Goal: Use online tool/utility: Utilize a website feature to perform a specific function

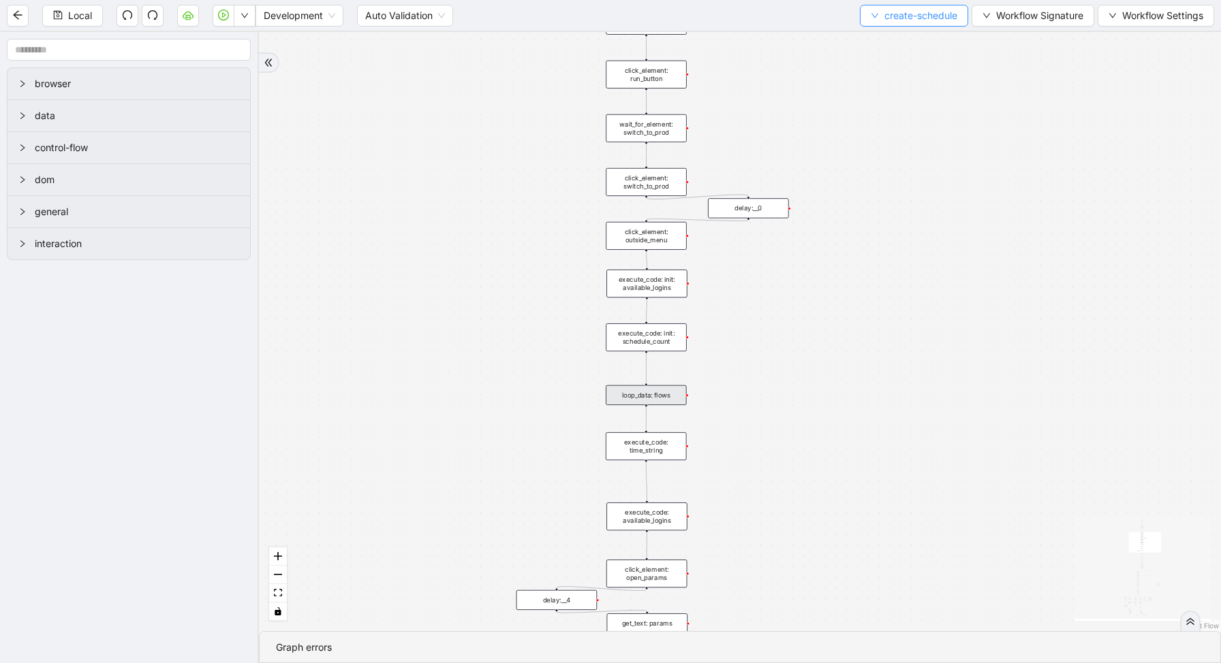
click at [888, 22] on span "create-schedule" at bounding box center [920, 15] width 73 height 15
click at [879, 40] on span "Select" at bounding box center [909, 42] width 87 height 15
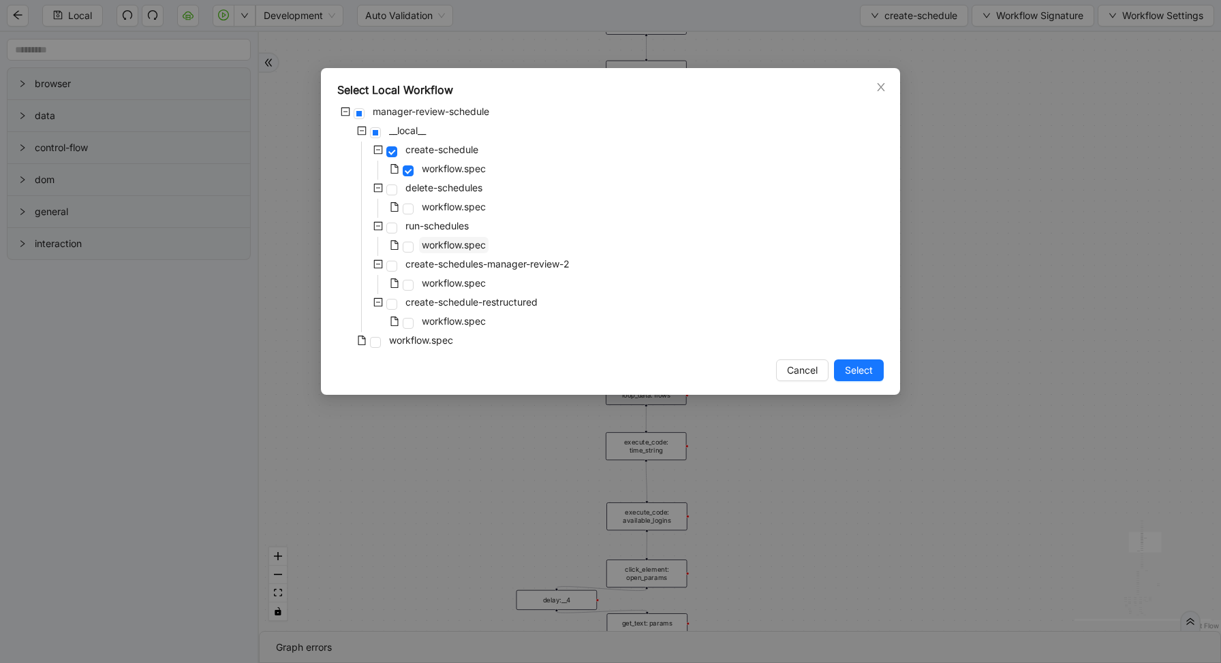
click at [442, 244] on span "workflow.spec" at bounding box center [454, 245] width 64 height 12
click at [869, 379] on button "Select" at bounding box center [859, 371] width 50 height 22
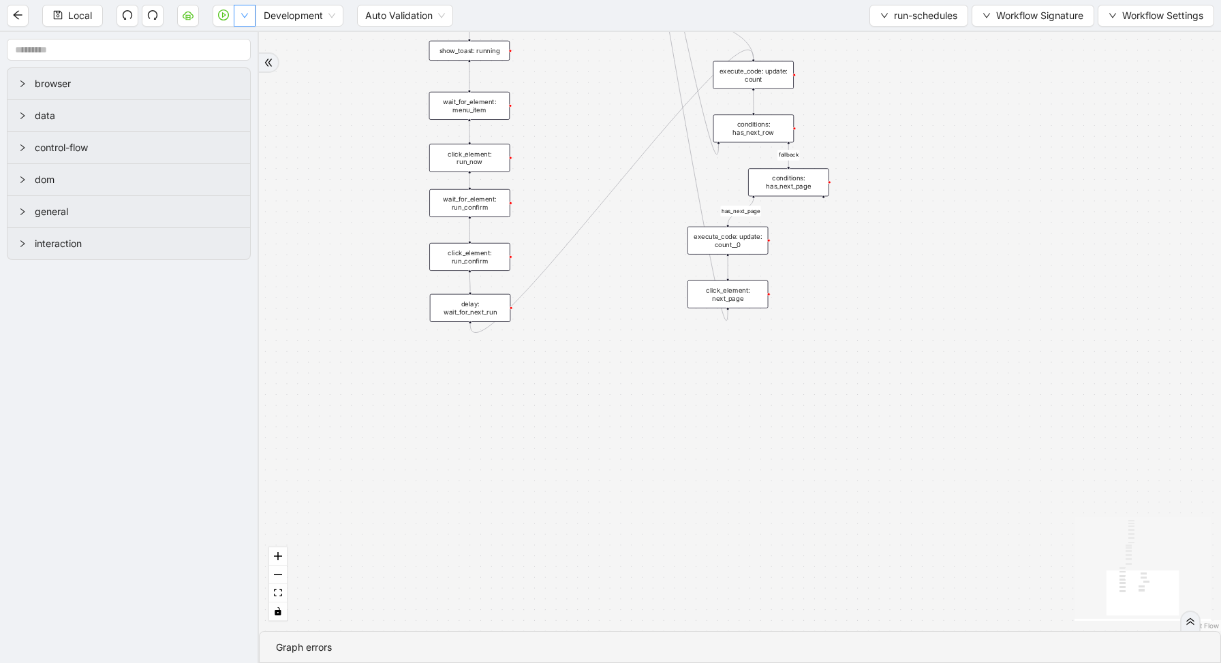
click at [247, 20] on button "button" at bounding box center [245, 16] width 22 height 22
click at [249, 36] on li "Run local workflow" at bounding box center [200, 42] width 99 height 22
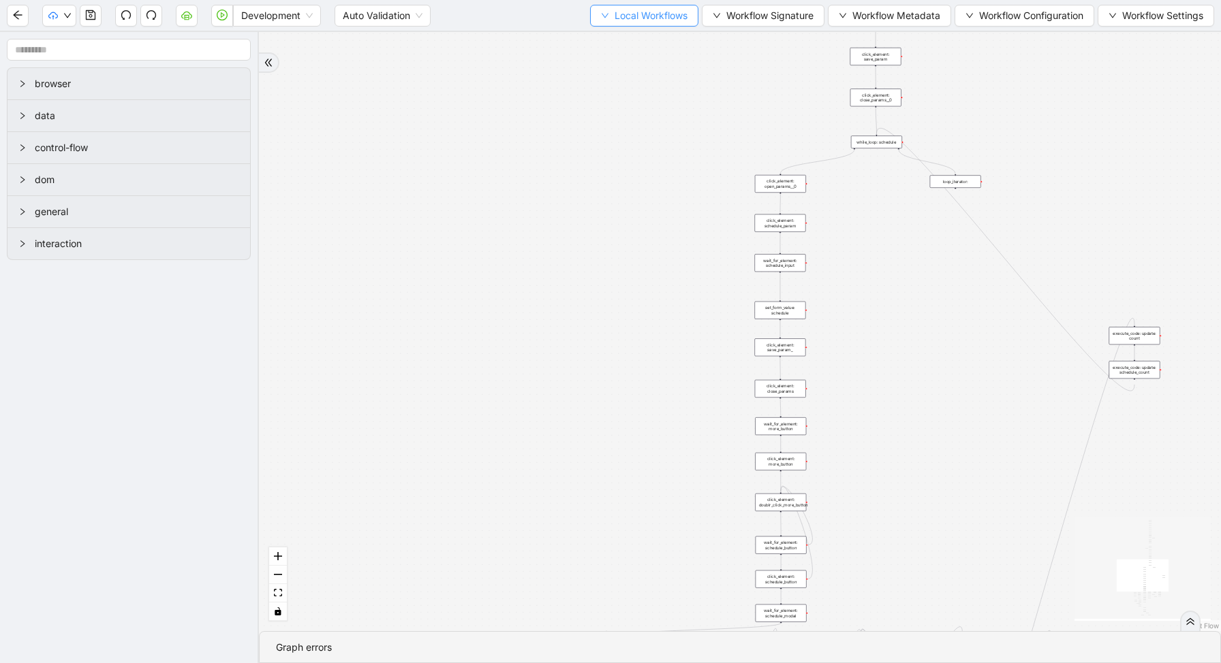
click at [633, 14] on span "Local Workflows" at bounding box center [650, 15] width 73 height 15
click at [631, 46] on span "Select" at bounding box center [637, 42] width 89 height 15
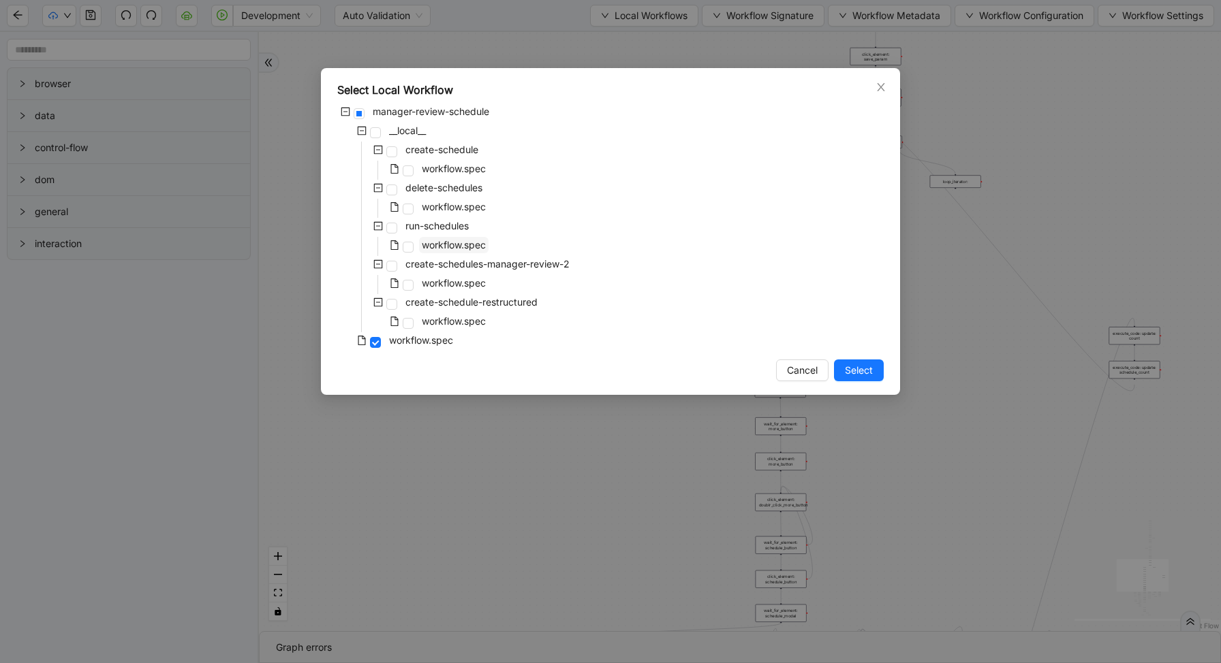
click at [443, 238] on span "workflow.spec" at bounding box center [453, 245] width 69 height 16
click at [847, 362] on button "Select" at bounding box center [859, 371] width 50 height 22
click at [847, 362] on div "trigger new_tab: wait_until_loaded: wait_for_element: param_menu click_element:…" at bounding box center [740, 331] width 962 height 599
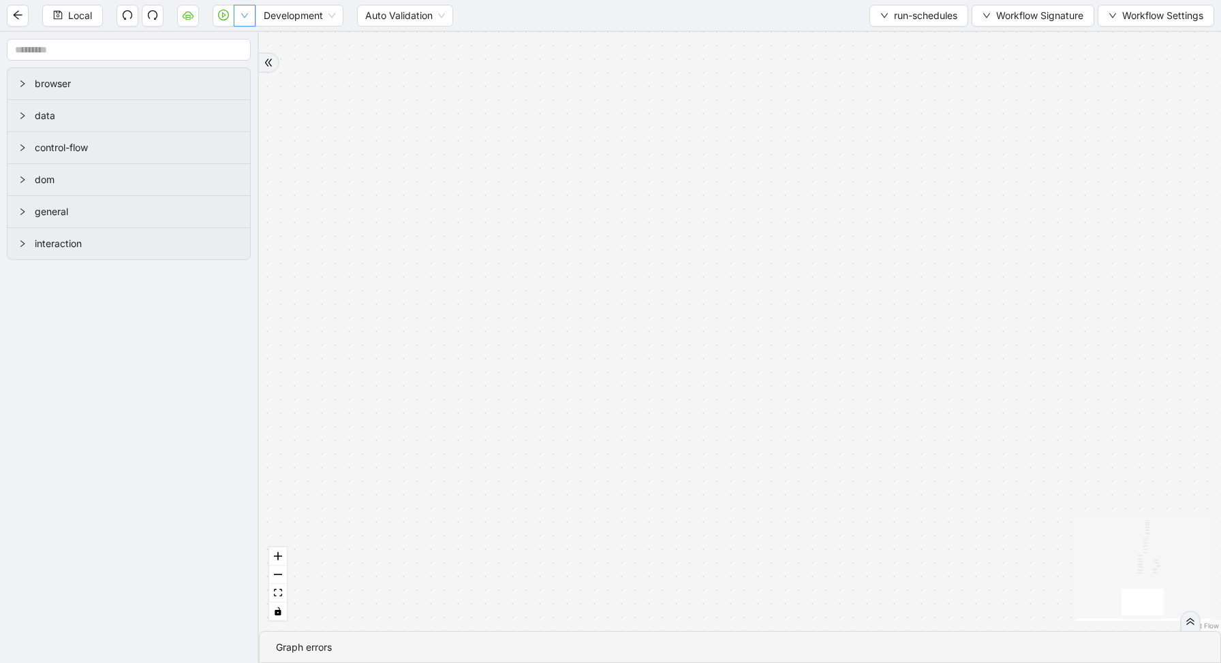
click at [245, 21] on button "button" at bounding box center [245, 16] width 22 height 22
click at [245, 40] on li "Run local workflow" at bounding box center [200, 42] width 99 height 22
